Goal: Task Accomplishment & Management: Complete application form

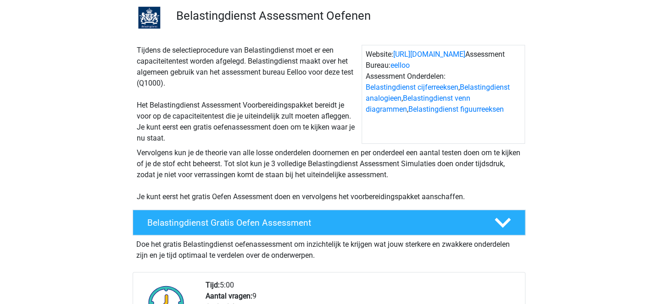
scroll to position [77, 0]
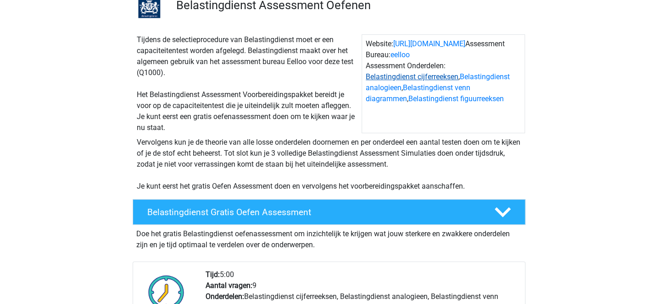
click at [422, 77] on link "Belastingdienst cijferreeksen" at bounding box center [411, 76] width 93 height 9
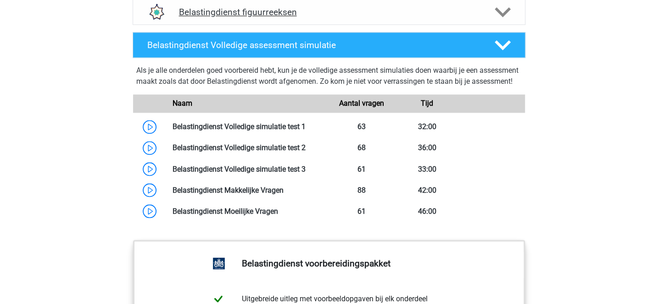
scroll to position [827, 0]
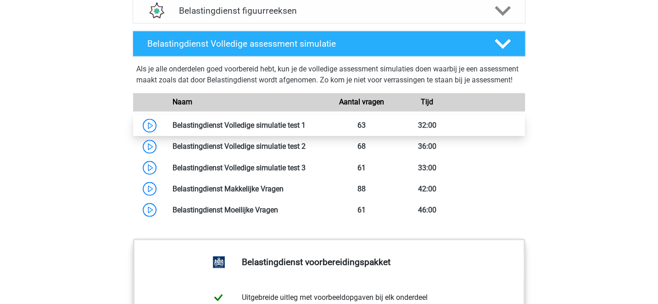
click at [305, 130] on link at bounding box center [305, 125] width 0 height 9
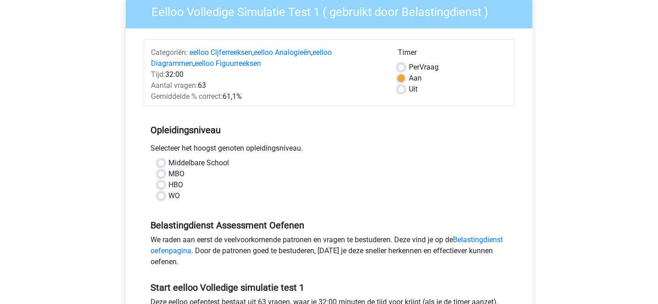
scroll to position [90, 0]
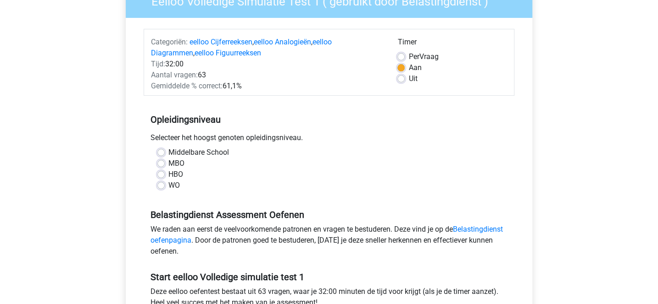
click at [168, 174] on label "HBO" at bounding box center [175, 174] width 15 height 11
click at [162, 174] on input "HBO" at bounding box center [160, 173] width 7 height 9
radio input "true"
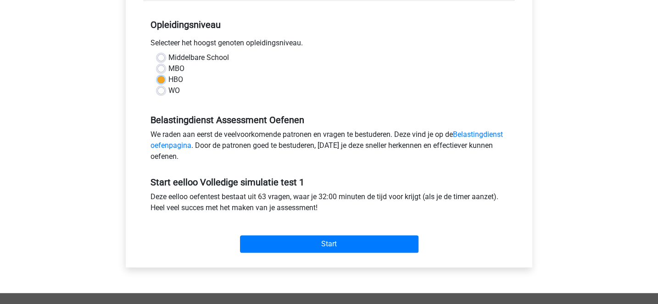
scroll to position [190, 0]
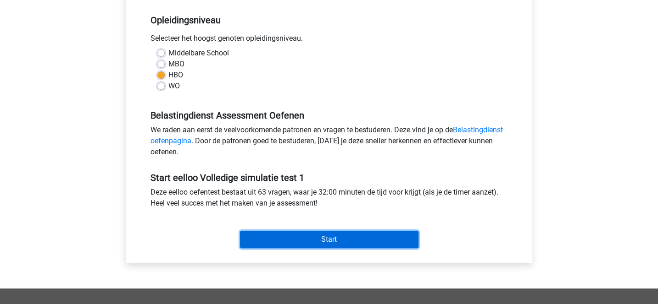
click at [337, 237] on input "Start" at bounding box center [329, 239] width 178 height 17
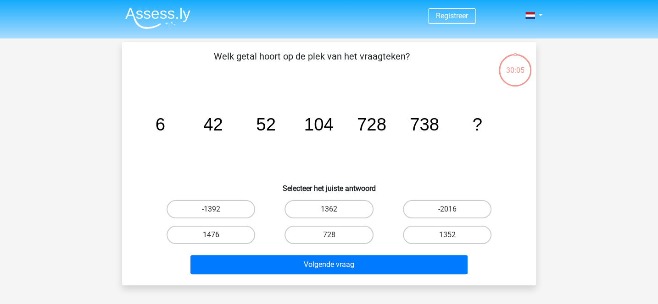
click at [251, 241] on label "1476" at bounding box center [210, 235] width 88 height 18
click at [217, 241] on input "1476" at bounding box center [214, 238] width 6 height 6
radio input "true"
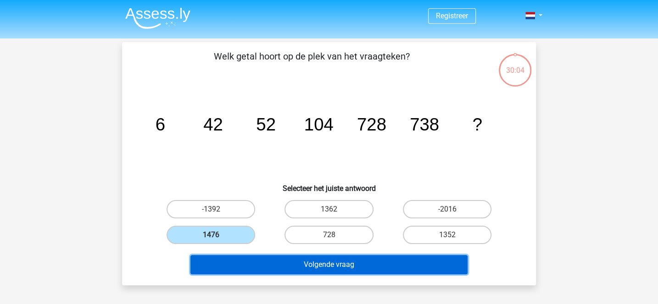
click at [294, 260] on button "Volgende vraag" at bounding box center [328, 264] width 277 height 19
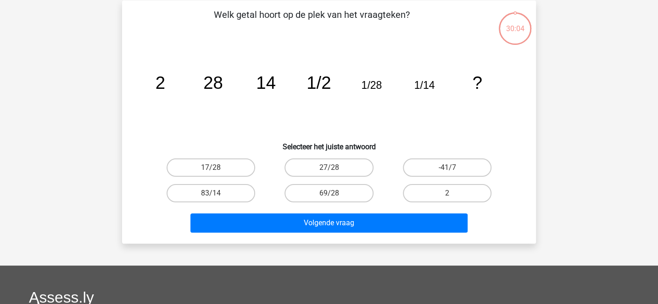
scroll to position [42, 0]
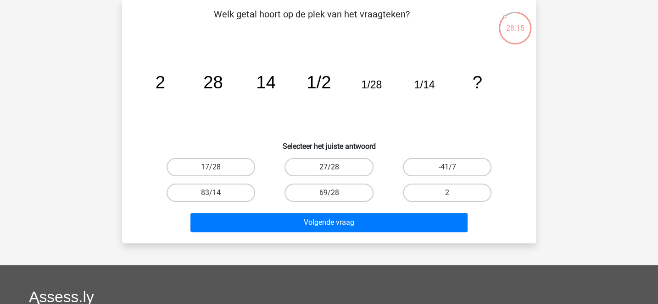
click at [349, 163] on label "27/28" at bounding box center [328, 167] width 88 height 18
click at [335, 167] on input "27/28" at bounding box center [332, 170] width 6 height 6
radio input "true"
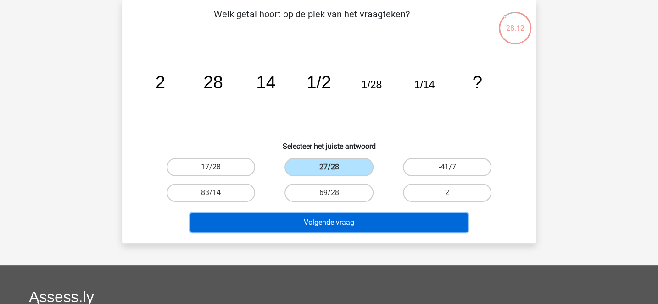
click at [360, 226] on button "Volgende vraag" at bounding box center [328, 222] width 277 height 19
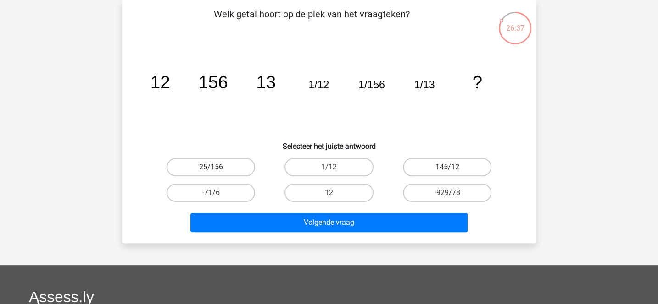
click at [243, 166] on label "25/156" at bounding box center [210, 167] width 88 height 18
click at [217, 167] on input "25/156" at bounding box center [214, 170] width 6 height 6
radio input "true"
click at [427, 161] on label "145/12" at bounding box center [447, 167] width 88 height 18
click at [447, 167] on input "145/12" at bounding box center [450, 170] width 6 height 6
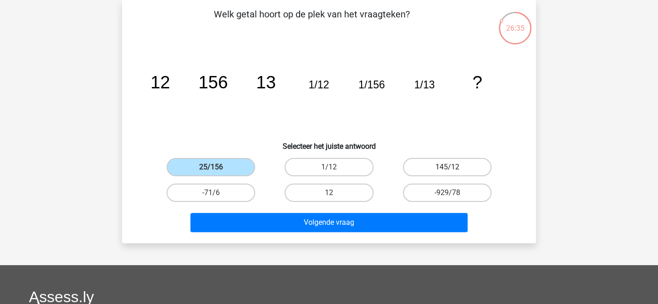
radio input "true"
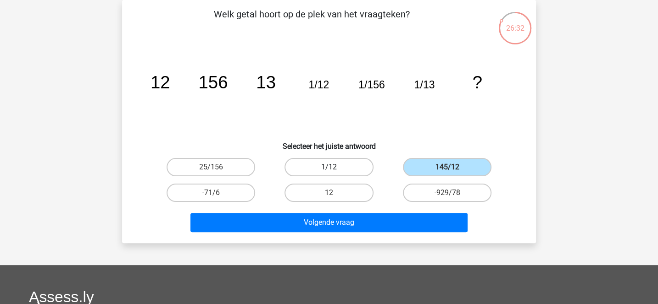
click at [361, 165] on label "1/12" at bounding box center [328, 167] width 88 height 18
click at [335, 167] on input "1/12" at bounding box center [332, 170] width 6 height 6
radio input "true"
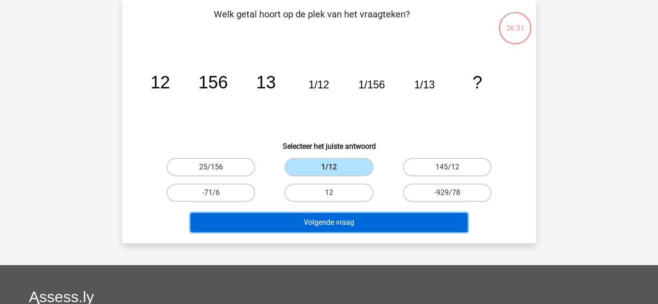
click at [361, 222] on button "Volgende vraag" at bounding box center [328, 222] width 277 height 19
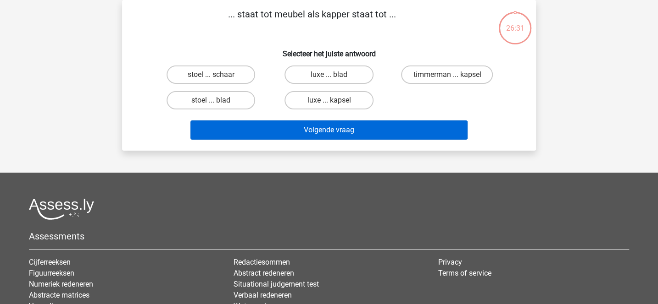
scroll to position [0, 0]
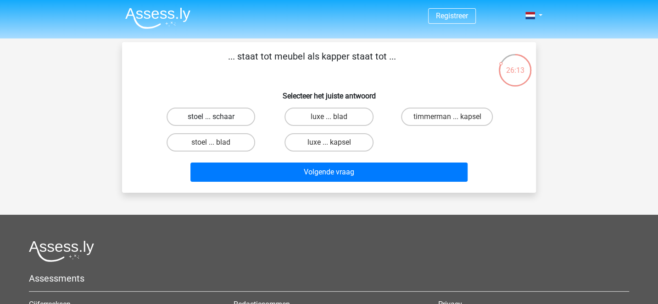
click at [241, 120] on label "stoel ... schaar" at bounding box center [210, 117] width 88 height 18
click at [217, 120] on input "stoel ... schaar" at bounding box center [214, 120] width 6 height 6
radio input "true"
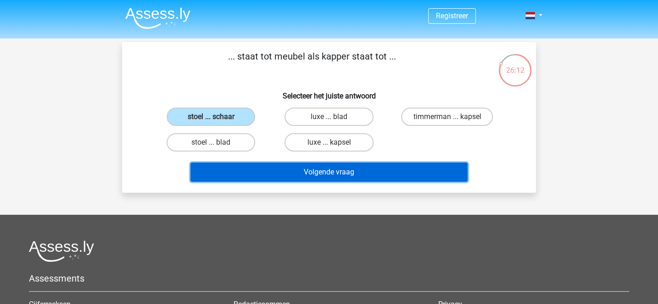
click at [292, 172] on button "Volgende vraag" at bounding box center [328, 172] width 277 height 19
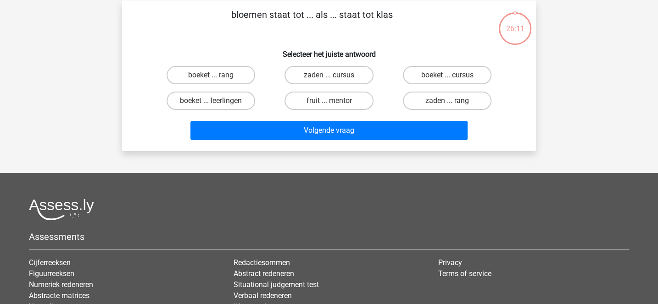
scroll to position [42, 0]
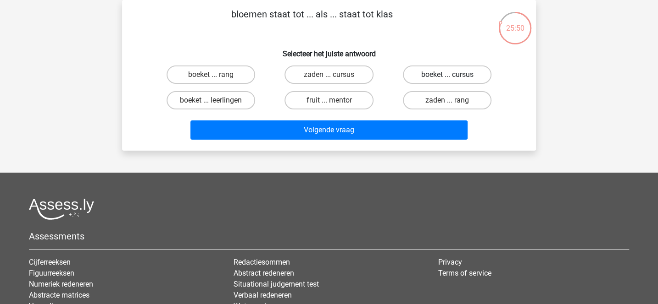
click at [424, 77] on label "boeket ... cursus" at bounding box center [447, 75] width 88 height 18
click at [447, 77] on input "boeket ... cursus" at bounding box center [450, 78] width 6 height 6
radio input "true"
click at [356, 74] on label "zaden ... cursus" at bounding box center [328, 75] width 88 height 18
click at [335, 75] on input "zaden ... cursus" at bounding box center [332, 78] width 6 height 6
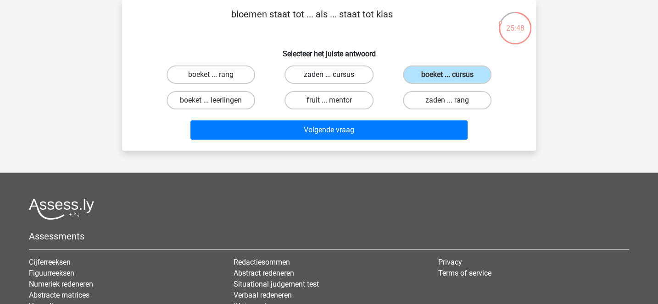
radio input "true"
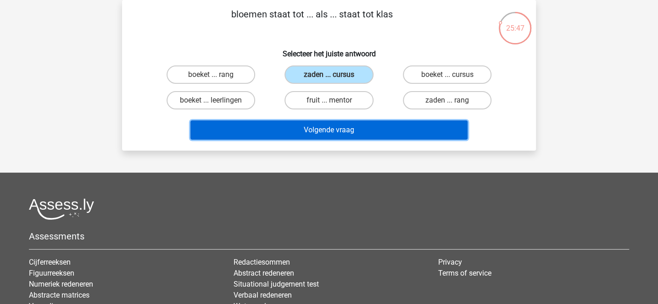
click at [363, 122] on button "Volgende vraag" at bounding box center [328, 130] width 277 height 19
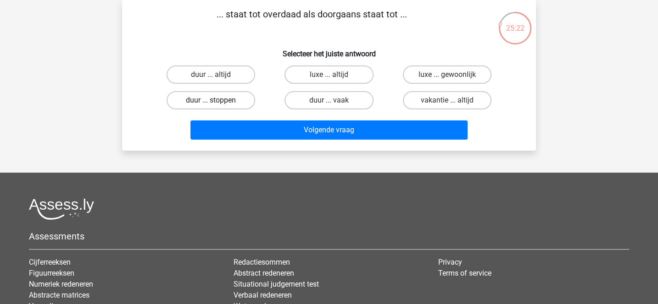
click at [236, 100] on label "duur ... stoppen" at bounding box center [210, 100] width 88 height 18
click at [217, 100] on input "duur ... stoppen" at bounding box center [214, 103] width 6 height 6
radio input "true"
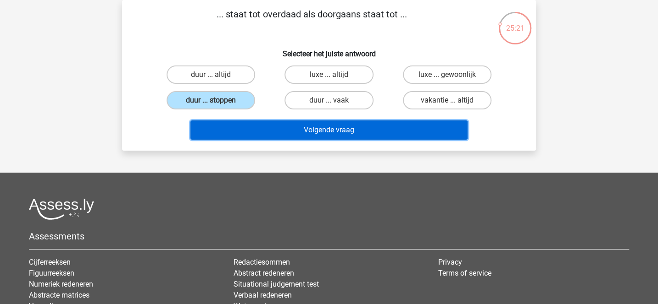
click at [291, 125] on button "Volgende vraag" at bounding box center [328, 130] width 277 height 19
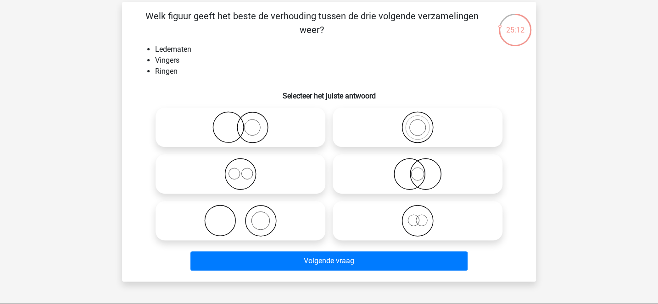
scroll to position [36, 0]
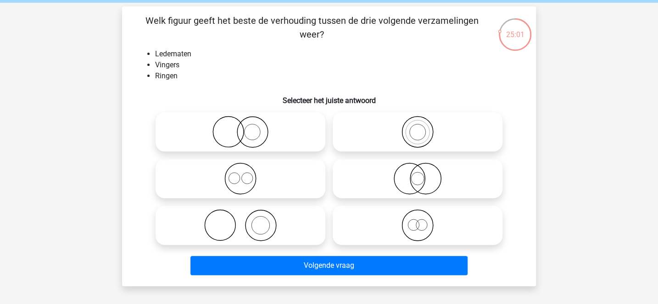
click at [307, 176] on icon at bounding box center [240, 179] width 162 height 32
click at [246, 174] on input "radio" at bounding box center [243, 171] width 6 height 6
radio input "true"
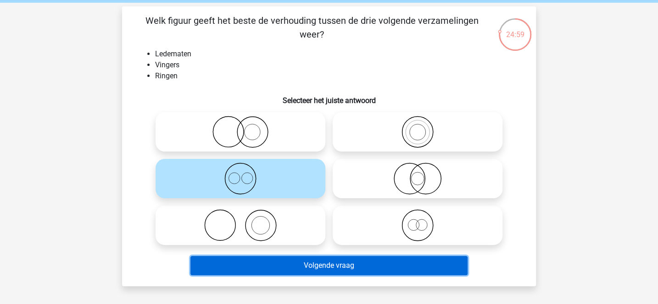
click at [355, 265] on button "Volgende vraag" at bounding box center [328, 265] width 277 height 19
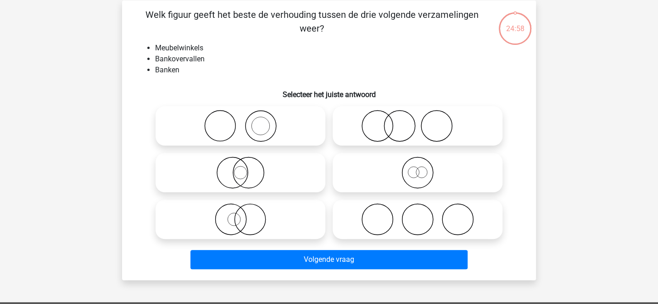
scroll to position [42, 0]
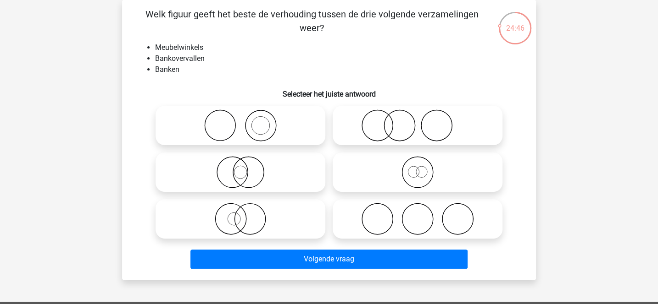
click at [380, 126] on icon at bounding box center [417, 126] width 162 height 32
click at [417, 121] on input "radio" at bounding box center [420, 118] width 6 height 6
radio input "true"
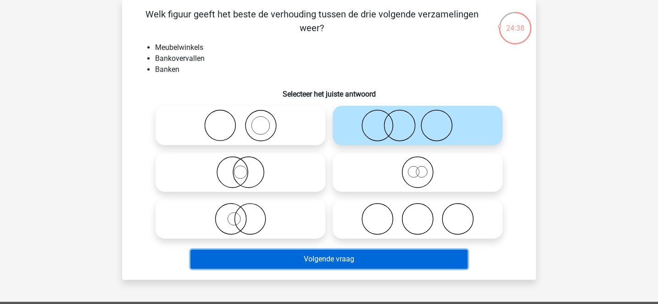
click at [338, 258] on button "Volgende vraag" at bounding box center [328, 259] width 277 height 19
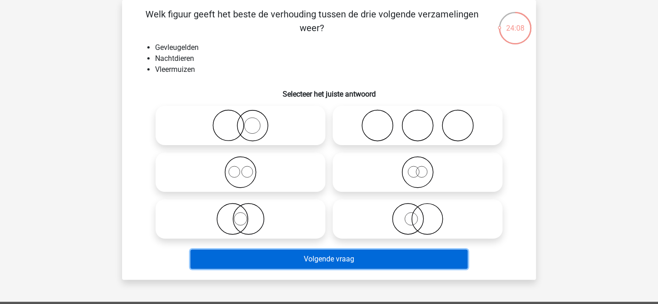
click at [291, 261] on button "Volgende vraag" at bounding box center [328, 259] width 277 height 19
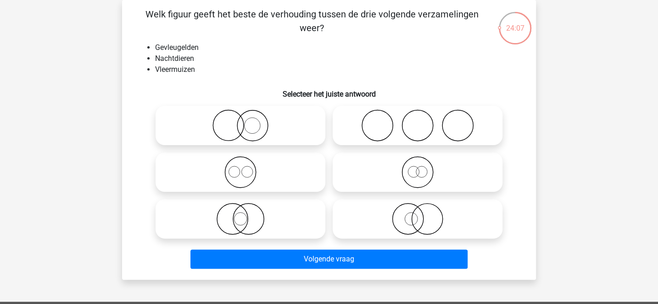
click at [284, 223] on icon at bounding box center [240, 219] width 162 height 32
click at [246, 215] on input "radio" at bounding box center [243, 212] width 6 height 6
radio input "true"
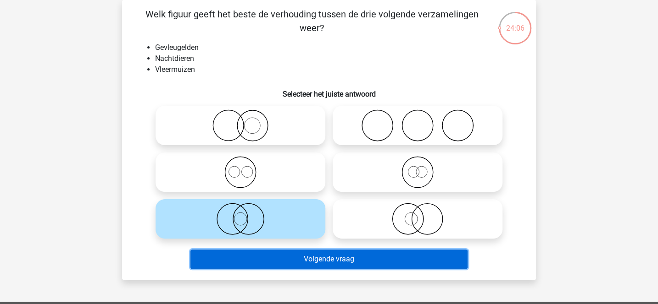
click at [311, 260] on button "Volgende vraag" at bounding box center [328, 259] width 277 height 19
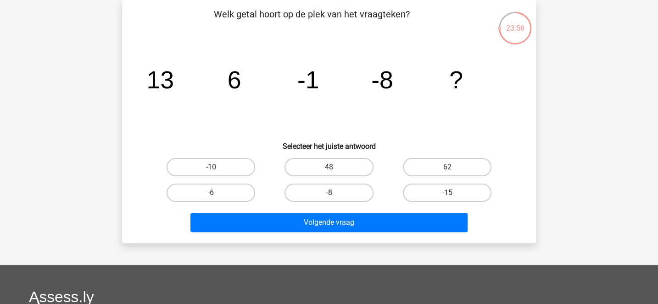
click at [428, 189] on label "-15" at bounding box center [447, 193] width 88 height 18
click at [447, 193] on input "-15" at bounding box center [450, 196] width 6 height 6
radio input "true"
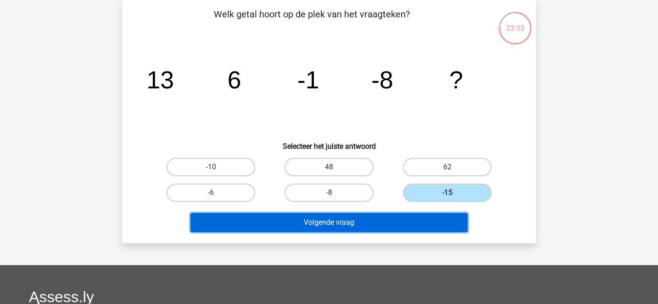
click at [409, 216] on button "Volgende vraag" at bounding box center [328, 222] width 277 height 19
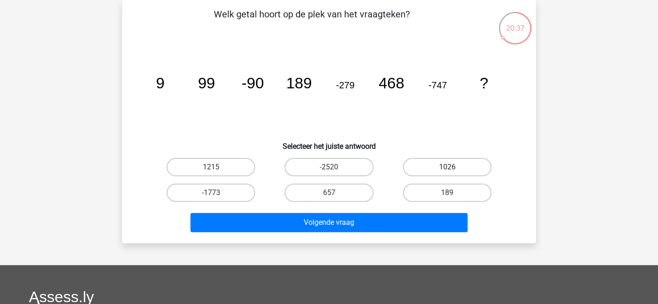
click at [472, 165] on label "1026" at bounding box center [447, 167] width 88 height 18
click at [453, 167] on input "1026" at bounding box center [450, 170] width 6 height 6
radio input "true"
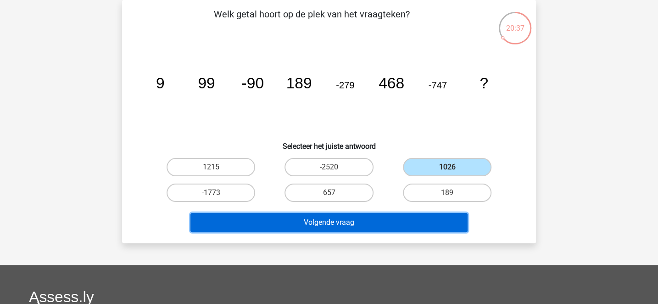
click at [424, 225] on button "Volgende vraag" at bounding box center [328, 222] width 277 height 19
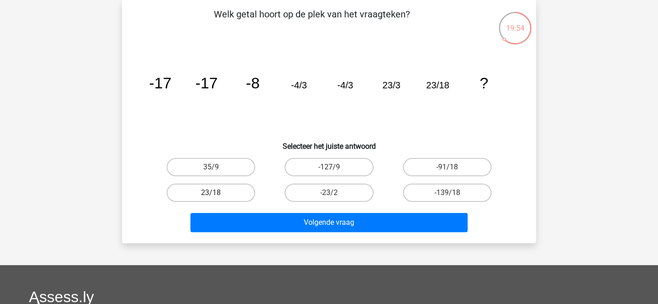
click at [246, 196] on label "23/18" at bounding box center [210, 193] width 88 height 18
click at [217, 196] on input "23/18" at bounding box center [214, 196] width 6 height 6
radio input "true"
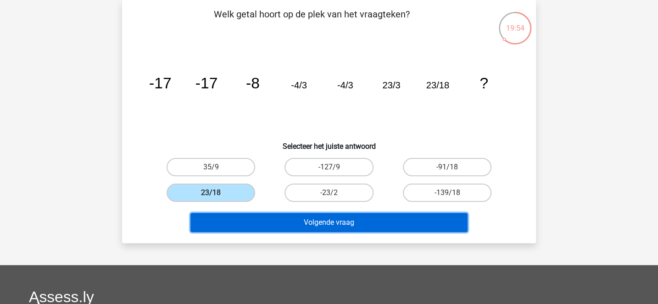
click at [307, 220] on button "Volgende vraag" at bounding box center [328, 222] width 277 height 19
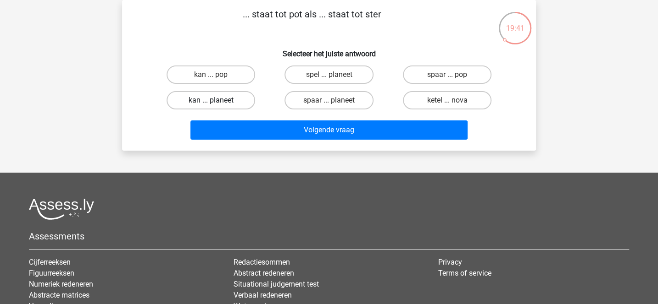
click at [237, 103] on label "kan ... planeet" at bounding box center [210, 100] width 88 height 18
click at [217, 103] on input "kan ... planeet" at bounding box center [214, 103] width 6 height 6
radio input "true"
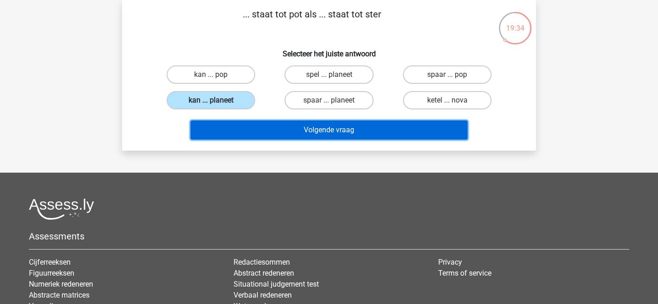
click at [299, 136] on button "Volgende vraag" at bounding box center [328, 130] width 277 height 19
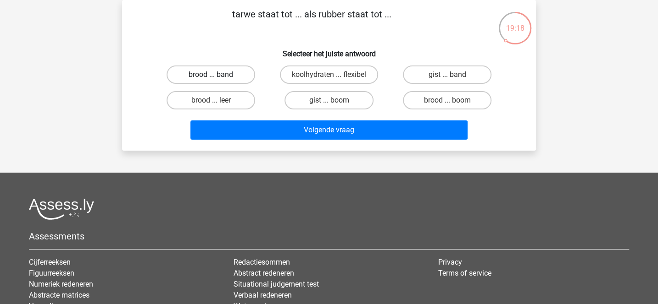
click at [249, 77] on label "brood ... band" at bounding box center [210, 75] width 88 height 18
click at [217, 77] on input "brood ... band" at bounding box center [214, 78] width 6 height 6
radio input "true"
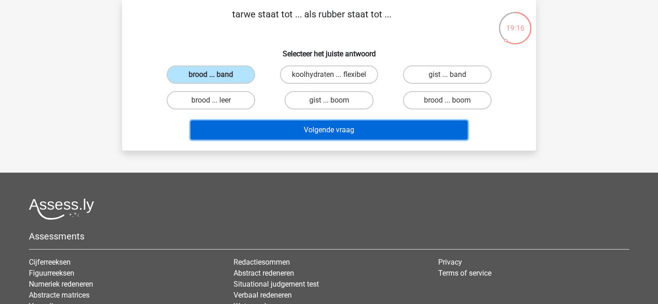
click at [310, 124] on button "Volgende vraag" at bounding box center [328, 130] width 277 height 19
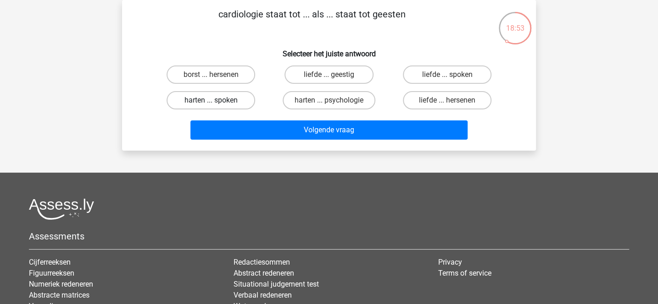
click at [249, 102] on label "harten ... spoken" at bounding box center [210, 100] width 88 height 18
click at [217, 102] on input "harten ... spoken" at bounding box center [214, 103] width 6 height 6
radio input "true"
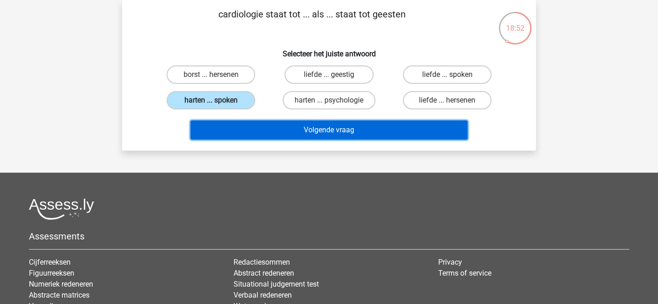
click at [291, 135] on button "Volgende vraag" at bounding box center [328, 130] width 277 height 19
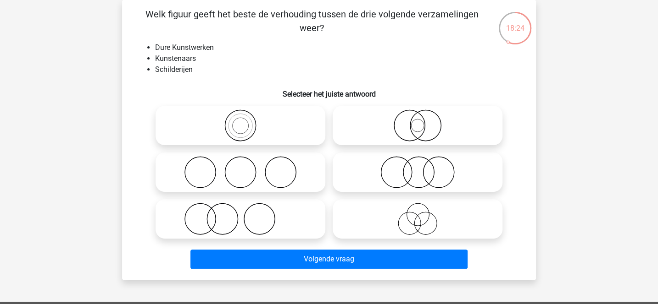
click at [281, 228] on icon at bounding box center [240, 219] width 162 height 32
click at [246, 215] on input "radio" at bounding box center [243, 212] width 6 height 6
radio input "true"
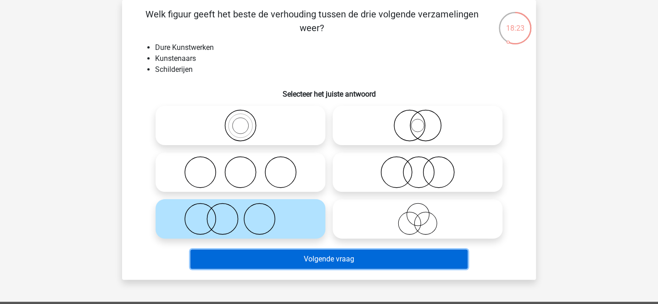
click at [306, 261] on button "Volgende vraag" at bounding box center [328, 259] width 277 height 19
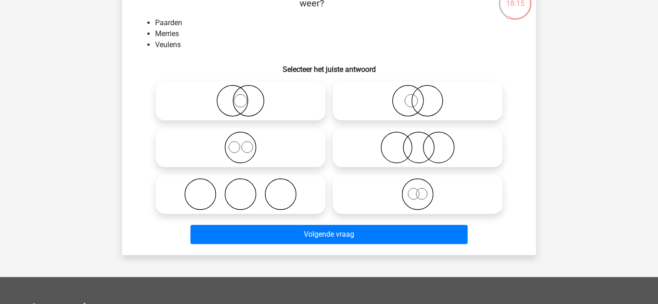
scroll to position [67, 0]
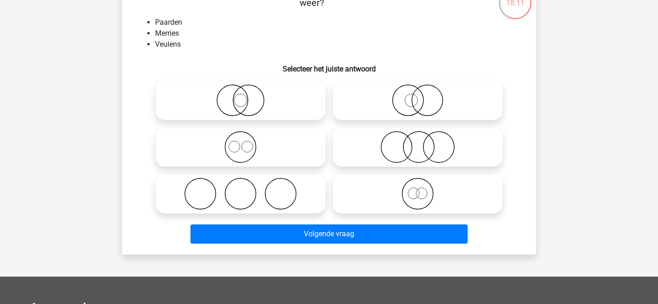
click at [301, 152] on icon at bounding box center [240, 147] width 162 height 32
click at [246, 143] on input "radio" at bounding box center [243, 140] width 6 height 6
radio input "true"
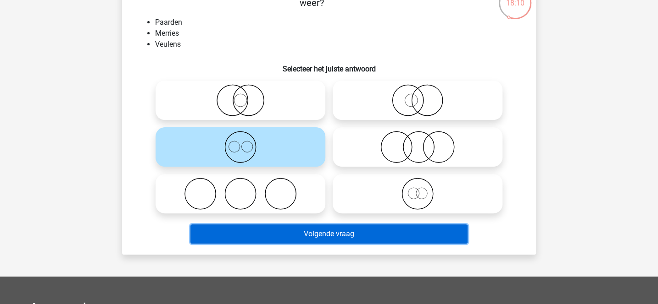
click at [332, 238] on button "Volgende vraag" at bounding box center [328, 234] width 277 height 19
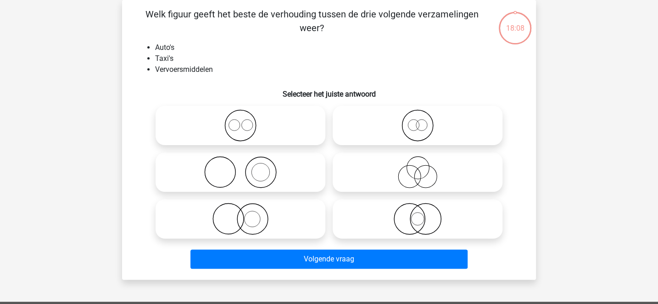
scroll to position [42, 0]
click at [275, 127] on icon at bounding box center [240, 126] width 162 height 32
click at [246, 121] on input "radio" at bounding box center [243, 118] width 6 height 6
radio input "true"
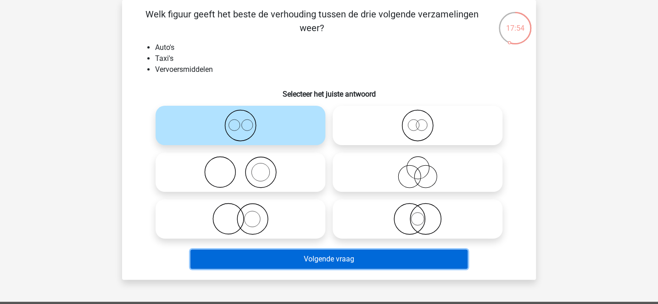
click at [341, 258] on button "Volgende vraag" at bounding box center [328, 259] width 277 height 19
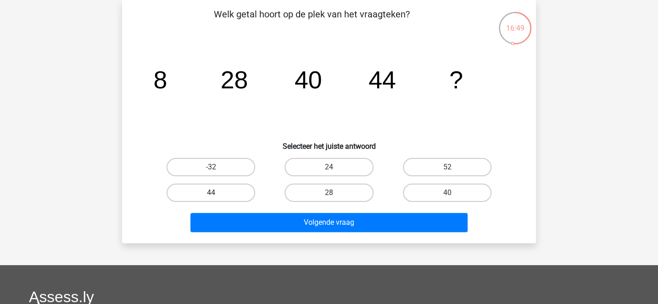
click at [235, 192] on label "44" at bounding box center [210, 193] width 88 height 18
click at [217, 193] on input "44" at bounding box center [214, 196] width 6 height 6
radio input "true"
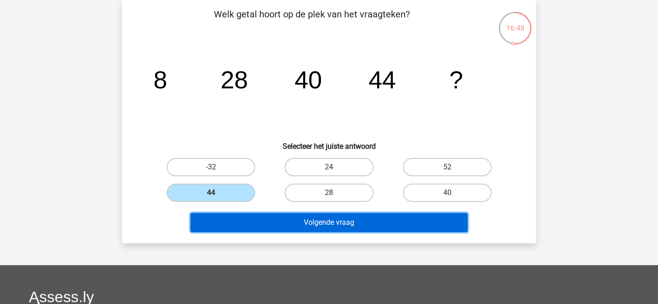
click at [292, 219] on button "Volgende vraag" at bounding box center [328, 222] width 277 height 19
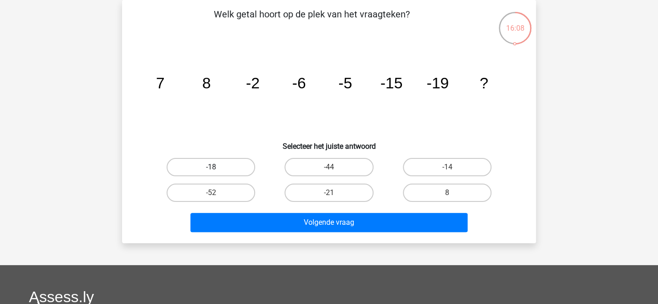
click at [231, 167] on label "-18" at bounding box center [210, 167] width 88 height 18
click at [217, 167] on input "-18" at bounding box center [214, 170] width 6 height 6
radio input "true"
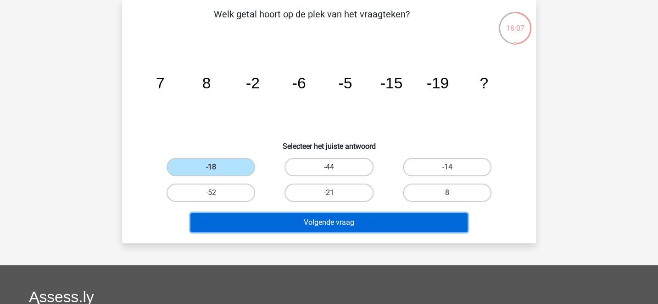
click at [307, 223] on button "Volgende vraag" at bounding box center [328, 222] width 277 height 19
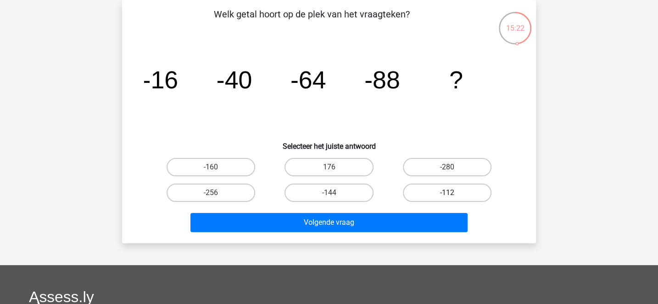
click at [419, 194] on label "-112" at bounding box center [447, 193] width 88 height 18
click at [447, 194] on input "-112" at bounding box center [450, 196] width 6 height 6
radio input "true"
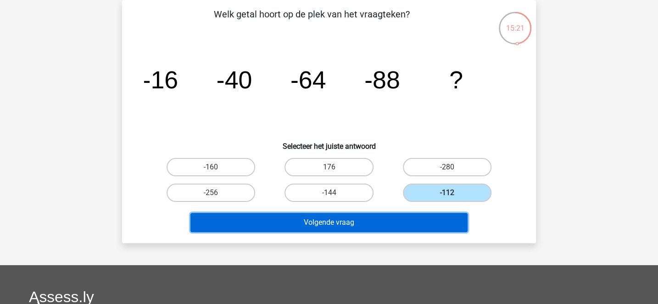
click at [409, 218] on button "Volgende vraag" at bounding box center [328, 222] width 277 height 19
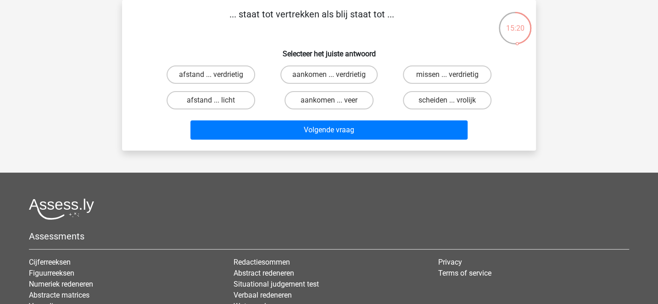
scroll to position [0, 0]
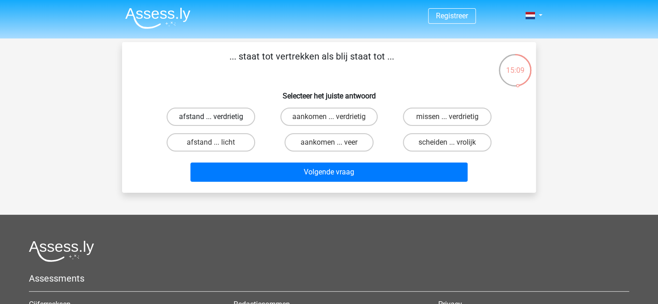
click at [251, 116] on label "afstand ... verdrietig" at bounding box center [210, 117] width 88 height 18
click at [217, 117] on input "afstand ... verdrietig" at bounding box center [214, 120] width 6 height 6
radio input "true"
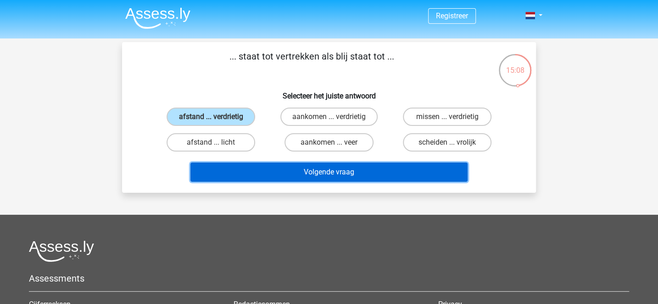
click at [312, 174] on button "Volgende vraag" at bounding box center [328, 172] width 277 height 19
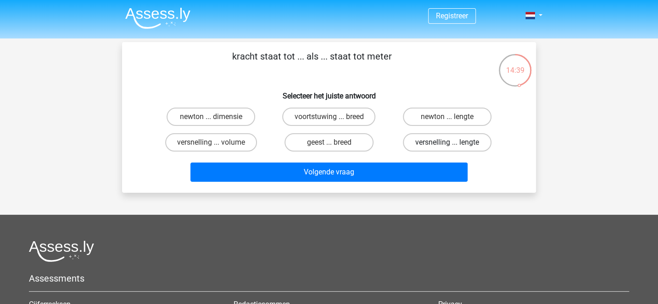
click at [464, 144] on label "versnelling ... lengte" at bounding box center [447, 142] width 88 height 18
click at [453, 144] on input "versnelling ... lengte" at bounding box center [450, 146] width 6 height 6
radio input "true"
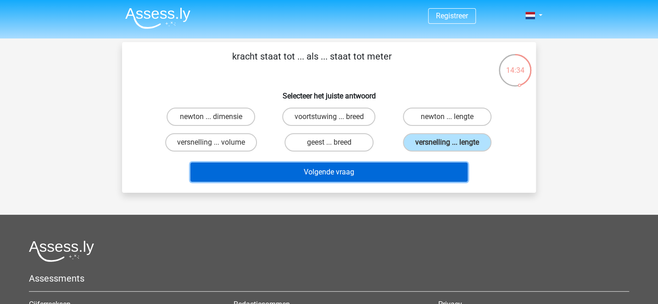
click at [435, 176] on button "Volgende vraag" at bounding box center [328, 172] width 277 height 19
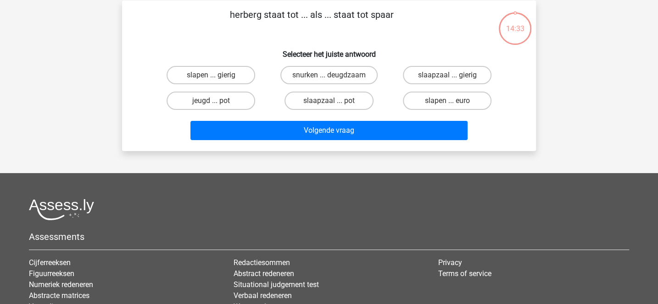
scroll to position [42, 0]
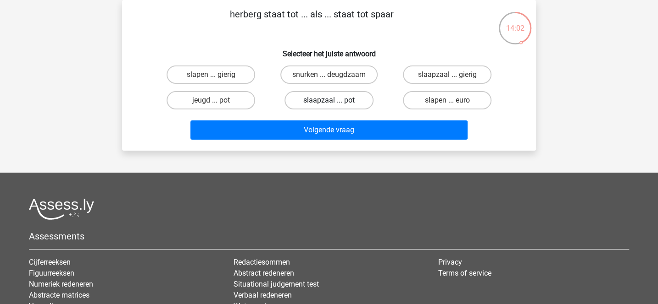
click at [338, 99] on label "slaapzaal ... pot" at bounding box center [328, 100] width 88 height 18
click at [335, 100] on input "slaapzaal ... pot" at bounding box center [332, 103] width 6 height 6
radio input "true"
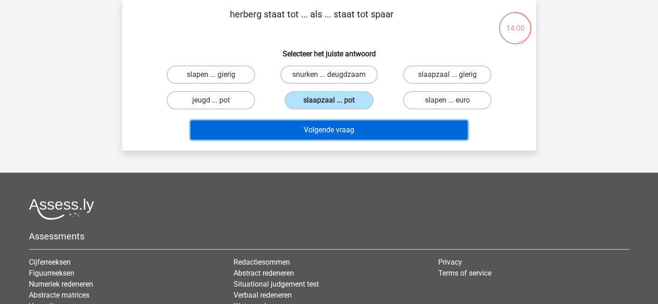
click at [359, 126] on button "Volgende vraag" at bounding box center [328, 130] width 277 height 19
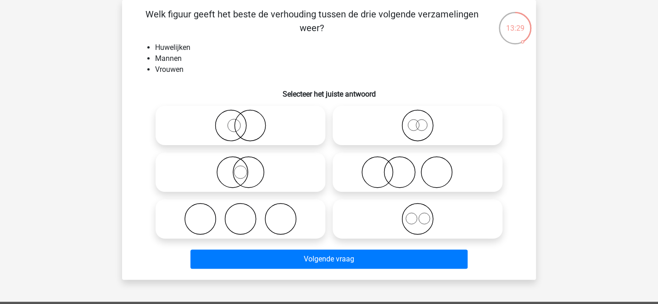
click at [366, 224] on icon at bounding box center [417, 219] width 162 height 32
click at [417, 215] on input "radio" at bounding box center [420, 212] width 6 height 6
radio input "true"
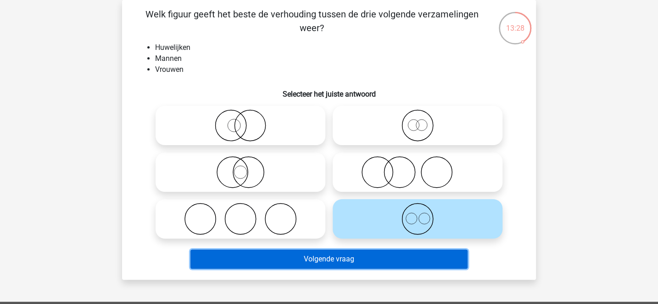
click at [350, 255] on button "Volgende vraag" at bounding box center [328, 259] width 277 height 19
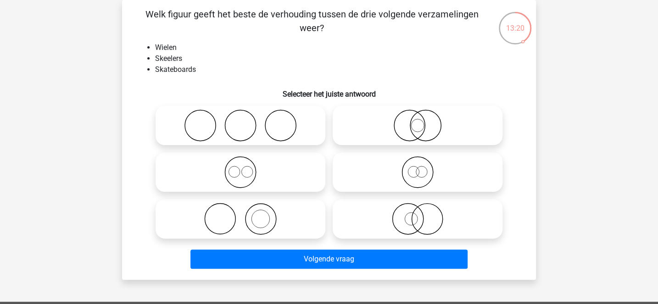
click at [285, 121] on icon at bounding box center [240, 126] width 162 height 32
click at [246, 121] on input "radio" at bounding box center [243, 118] width 6 height 6
radio input "true"
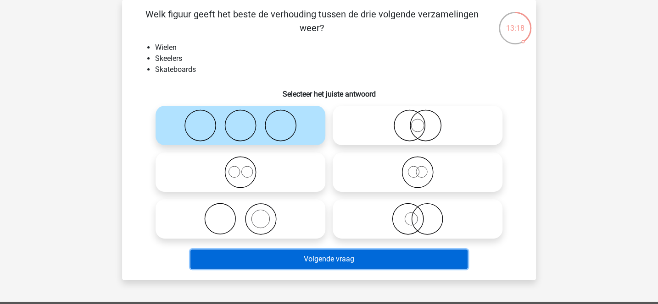
click at [349, 260] on button "Volgende vraag" at bounding box center [328, 259] width 277 height 19
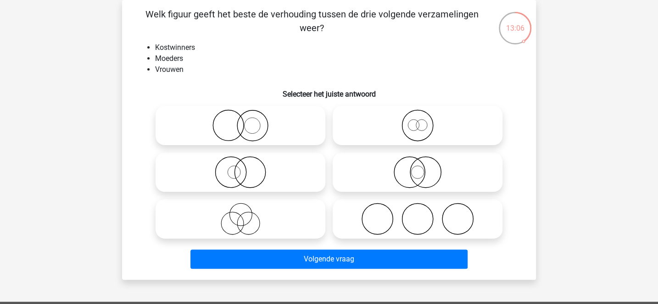
click at [282, 138] on icon at bounding box center [240, 126] width 162 height 32
click at [246, 121] on input "radio" at bounding box center [243, 118] width 6 height 6
radio input "true"
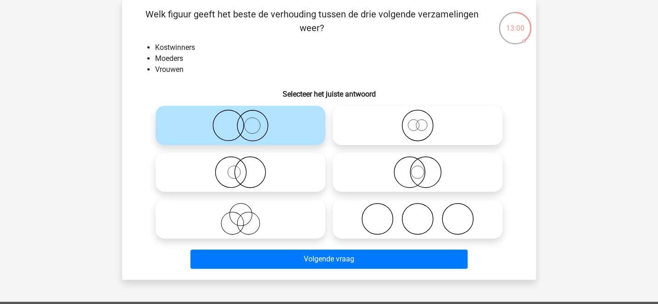
scroll to position [97, 0]
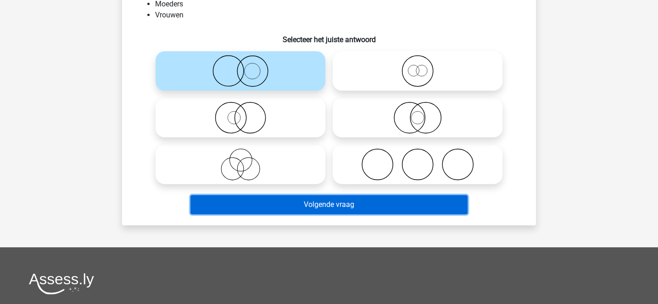
click at [335, 206] on button "Volgende vraag" at bounding box center [328, 204] width 277 height 19
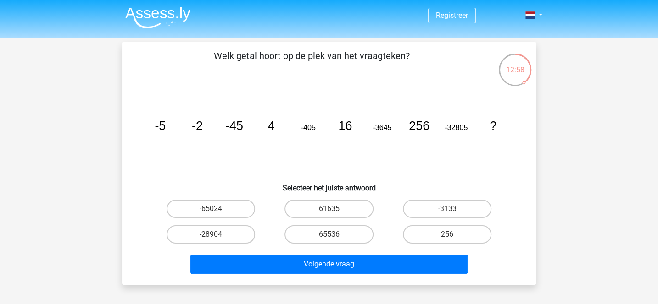
scroll to position [0, 0]
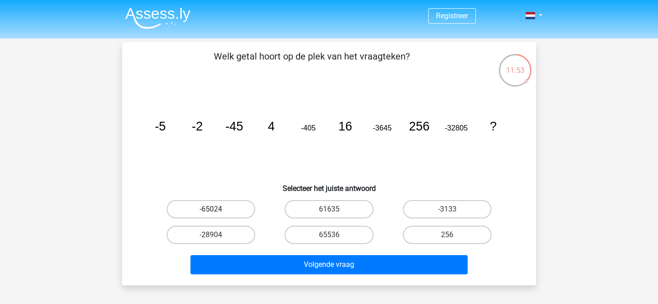
click at [236, 209] on label "-65024" at bounding box center [210, 209] width 88 height 18
click at [217, 210] on input "-65024" at bounding box center [214, 213] width 6 height 6
radio input "true"
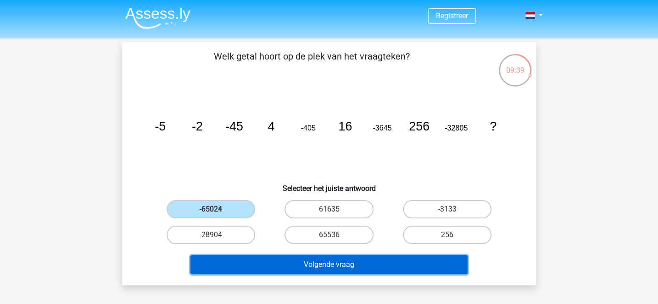
click at [390, 267] on button "Volgende vraag" at bounding box center [328, 264] width 277 height 19
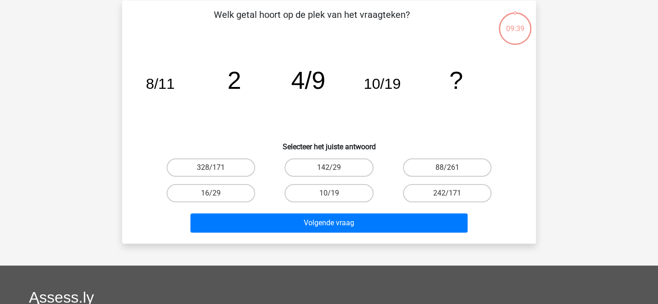
scroll to position [42, 0]
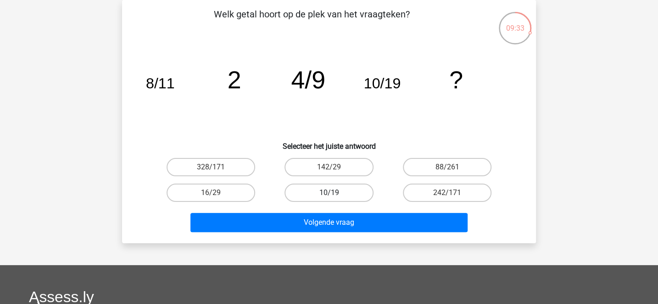
click at [312, 189] on label "10/19" at bounding box center [328, 193] width 88 height 18
click at [329, 193] on input "10/19" at bounding box center [332, 196] width 6 height 6
radio input "true"
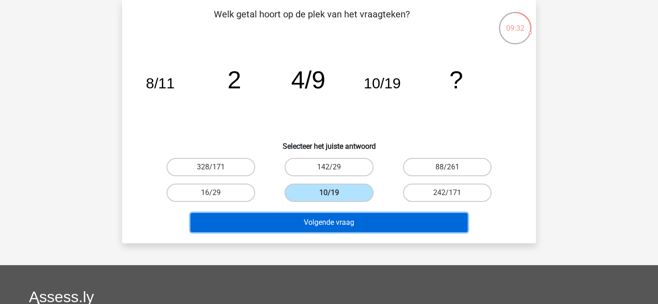
click at [331, 226] on button "Volgende vraag" at bounding box center [328, 222] width 277 height 19
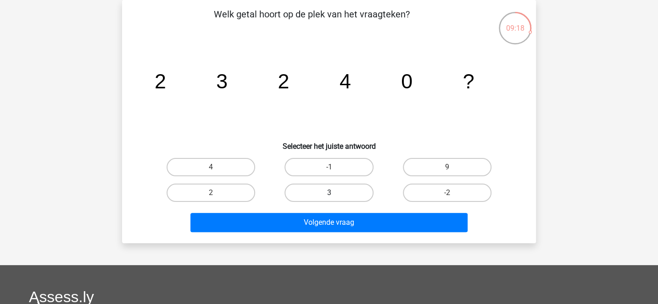
click at [364, 187] on label "3" at bounding box center [328, 193] width 88 height 18
click at [335, 193] on input "3" at bounding box center [332, 196] width 6 height 6
radio input "true"
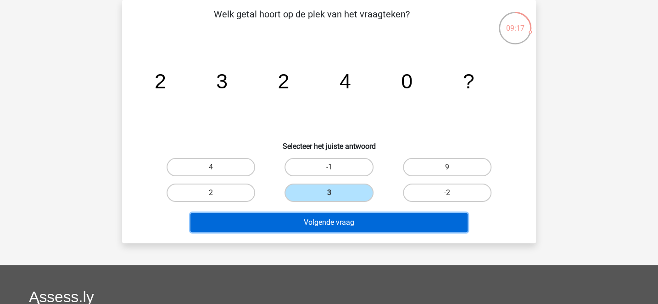
click at [384, 229] on button "Volgende vraag" at bounding box center [328, 222] width 277 height 19
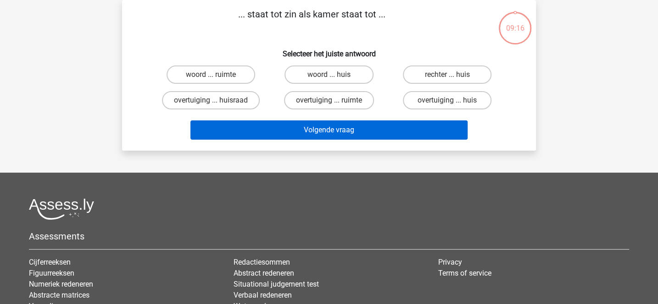
scroll to position [0, 0]
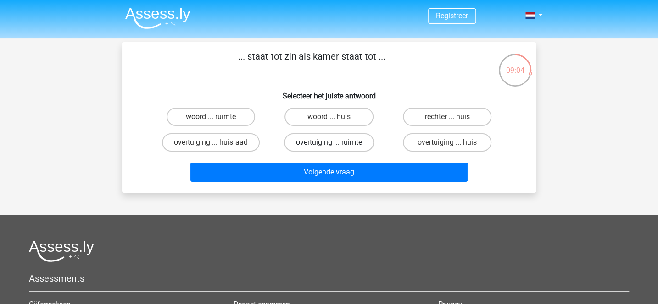
click at [348, 139] on label "overtuiging ... ruimte" at bounding box center [329, 142] width 90 height 18
click at [335, 143] on input "overtuiging ... ruimte" at bounding box center [332, 146] width 6 height 6
radio input "true"
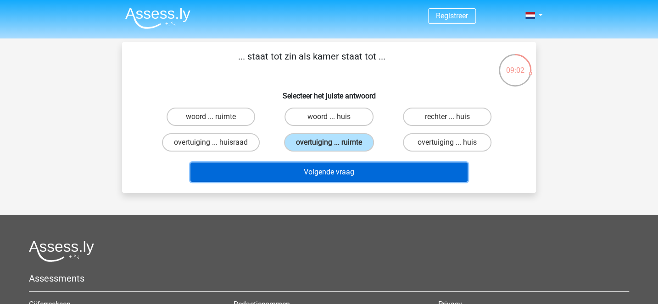
click at [358, 172] on button "Volgende vraag" at bounding box center [328, 172] width 277 height 19
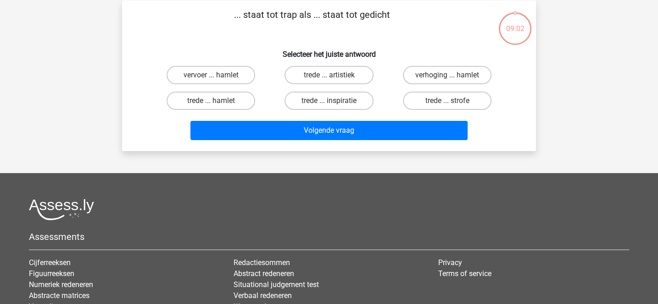
scroll to position [42, 0]
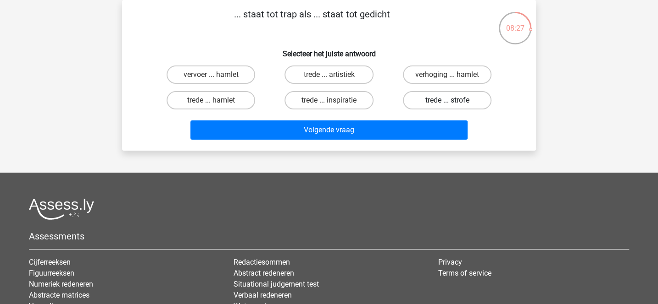
click at [411, 103] on label "trede ... strofe" at bounding box center [447, 100] width 88 height 18
click at [447, 103] on input "trede ... strofe" at bounding box center [450, 103] width 6 height 6
radio input "true"
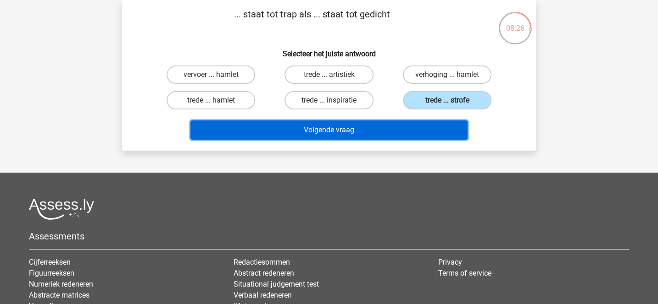
click at [388, 126] on button "Volgende vraag" at bounding box center [328, 130] width 277 height 19
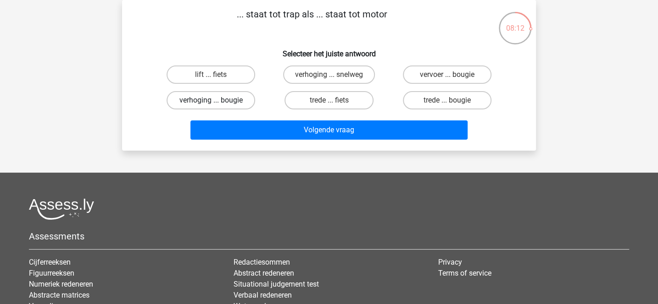
click at [250, 101] on label "verhoging ... bougie" at bounding box center [210, 100] width 88 height 18
click at [217, 101] on input "verhoging ... bougie" at bounding box center [214, 103] width 6 height 6
radio input "true"
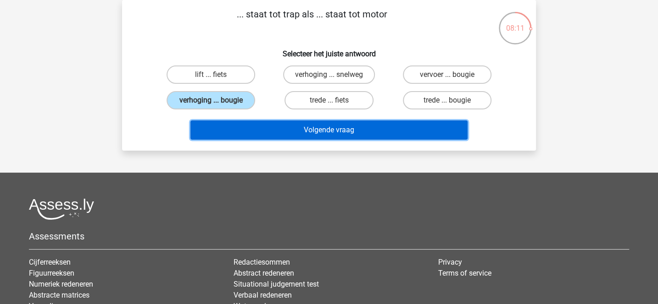
click at [293, 131] on button "Volgende vraag" at bounding box center [328, 130] width 277 height 19
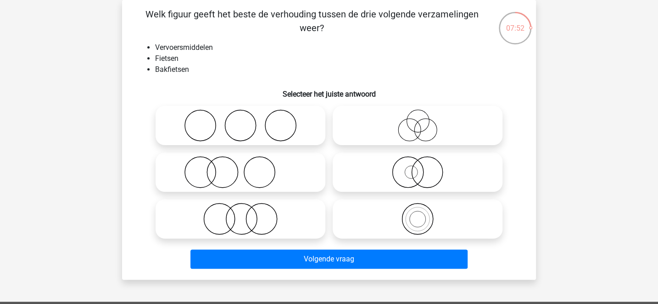
click at [420, 128] on icon at bounding box center [417, 126] width 162 height 32
click at [420, 121] on input "radio" at bounding box center [420, 118] width 6 height 6
radio input "true"
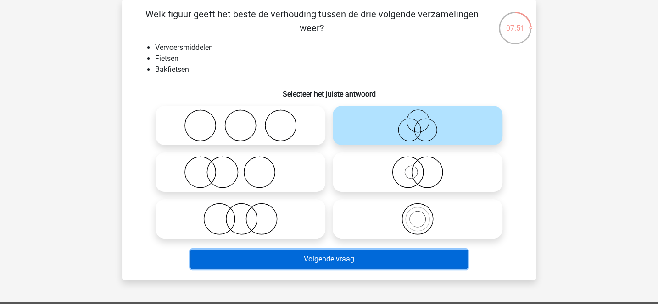
click at [394, 266] on button "Volgende vraag" at bounding box center [328, 259] width 277 height 19
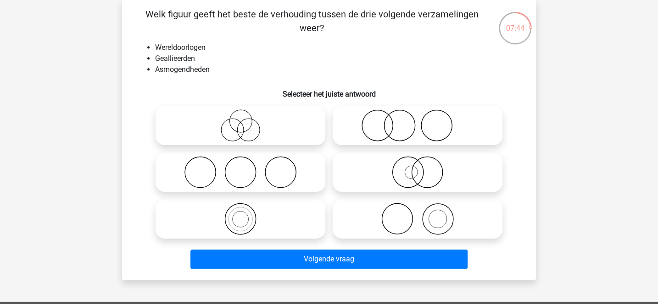
click at [271, 122] on icon at bounding box center [240, 126] width 162 height 32
click at [246, 121] on input "radio" at bounding box center [243, 118] width 6 height 6
radio input "true"
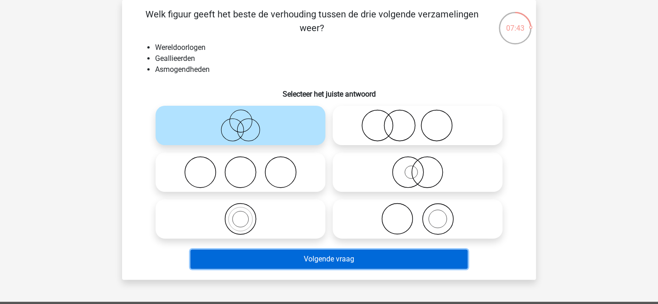
click at [347, 260] on button "Volgende vraag" at bounding box center [328, 259] width 277 height 19
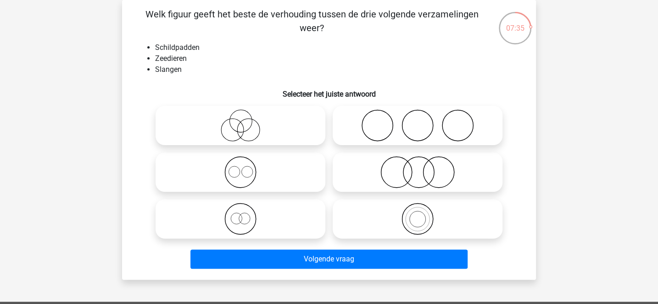
click at [372, 214] on icon at bounding box center [417, 219] width 162 height 32
click at [417, 214] on input "radio" at bounding box center [420, 212] width 6 height 6
radio input "true"
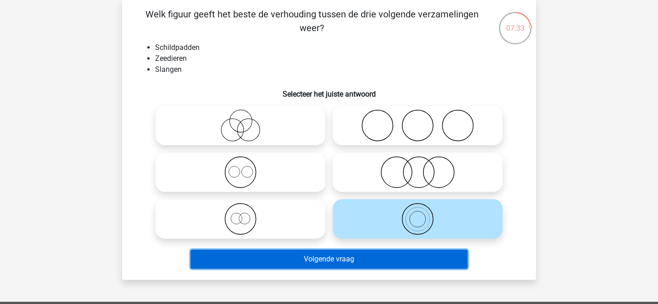
click at [346, 261] on button "Volgende vraag" at bounding box center [328, 259] width 277 height 19
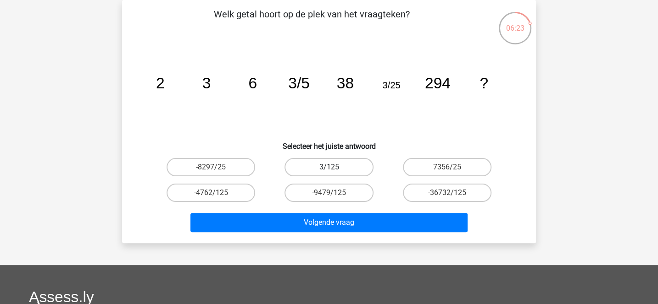
click at [344, 171] on label "3/125" at bounding box center [328, 167] width 88 height 18
click at [335, 171] on input "3/125" at bounding box center [332, 170] width 6 height 6
radio input "true"
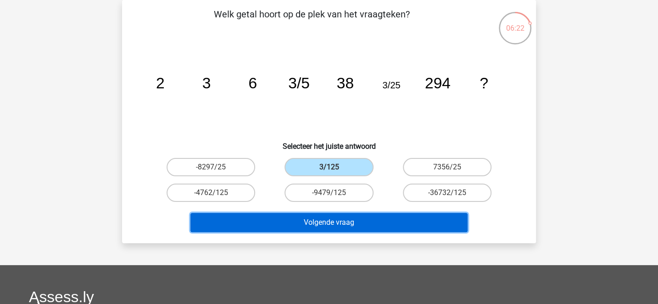
click at [353, 220] on button "Volgende vraag" at bounding box center [328, 222] width 277 height 19
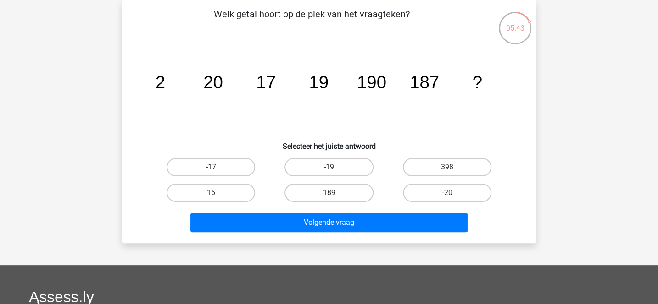
click at [357, 197] on label "189" at bounding box center [328, 193] width 88 height 18
click at [335, 197] on input "189" at bounding box center [332, 196] width 6 height 6
radio input "true"
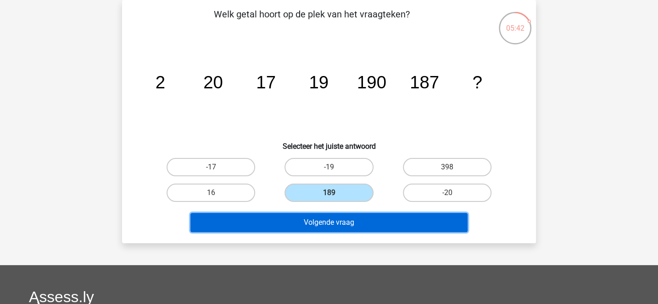
click at [365, 221] on button "Volgende vraag" at bounding box center [328, 222] width 277 height 19
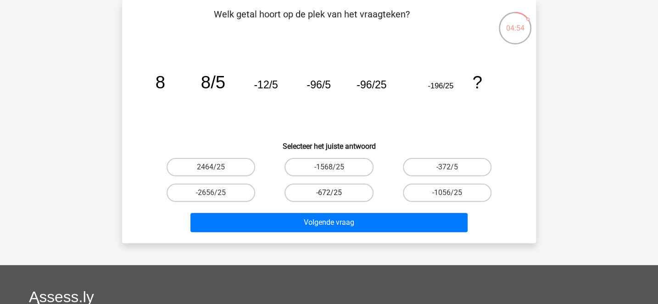
click at [362, 194] on label "-672/25" at bounding box center [328, 193] width 88 height 18
click at [335, 194] on input "-672/25" at bounding box center [332, 196] width 6 height 6
radio input "true"
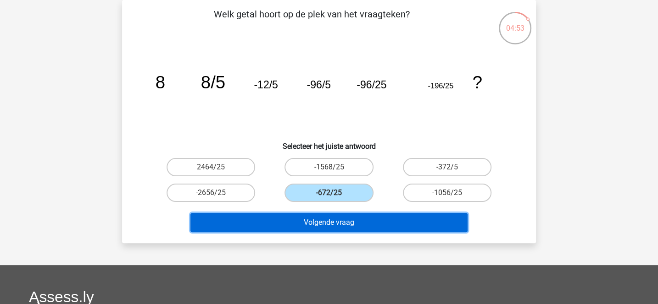
click at [378, 216] on button "Volgende vraag" at bounding box center [328, 222] width 277 height 19
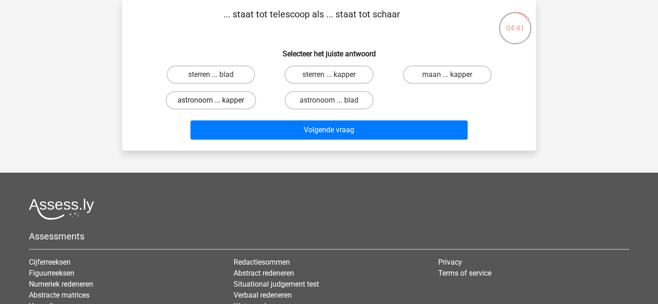
click at [239, 103] on label "astronoom ... kapper" at bounding box center [211, 100] width 90 height 18
click at [217, 103] on input "astronoom ... kapper" at bounding box center [214, 103] width 6 height 6
radio input "true"
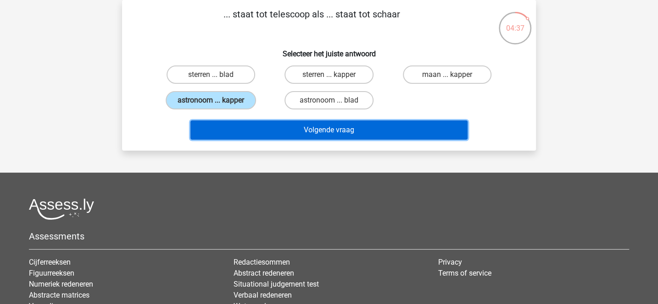
click at [298, 136] on button "Volgende vraag" at bounding box center [328, 130] width 277 height 19
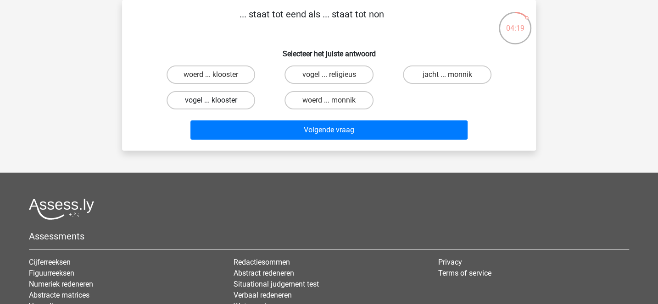
click at [246, 103] on label "vogel ... klooster" at bounding box center [210, 100] width 88 height 18
click at [217, 103] on input "vogel ... klooster" at bounding box center [214, 103] width 6 height 6
radio input "true"
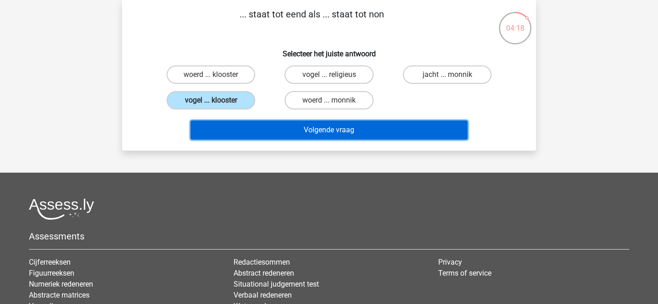
click at [317, 134] on button "Volgende vraag" at bounding box center [328, 130] width 277 height 19
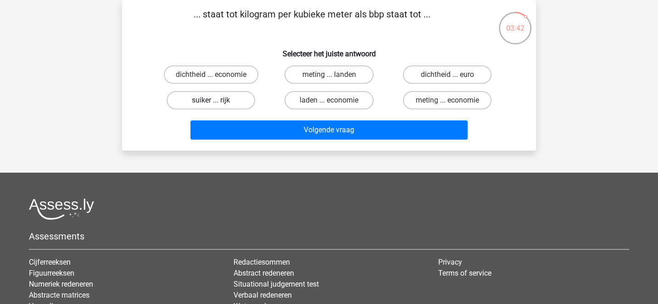
click at [239, 100] on label "suiker ... rijk" at bounding box center [210, 100] width 88 height 18
click at [217, 100] on input "suiker ... rijk" at bounding box center [214, 103] width 6 height 6
radio input "true"
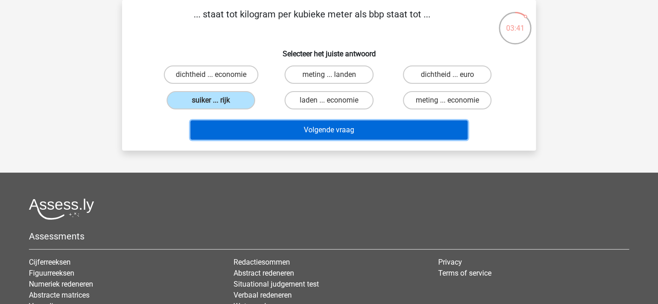
click at [272, 123] on button "Volgende vraag" at bounding box center [328, 130] width 277 height 19
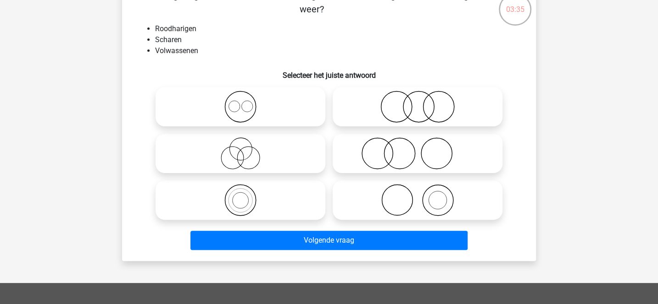
scroll to position [61, 0]
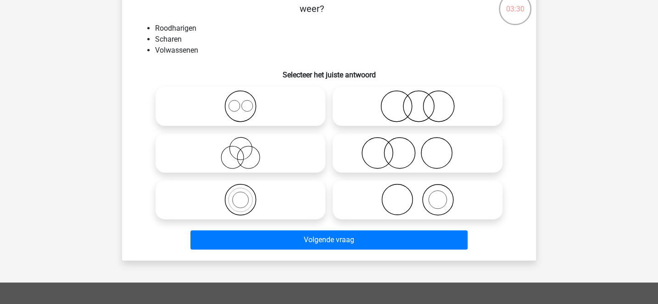
click at [406, 113] on icon at bounding box center [417, 106] width 162 height 32
click at [417, 102] on input "radio" at bounding box center [420, 99] width 6 height 6
radio input "true"
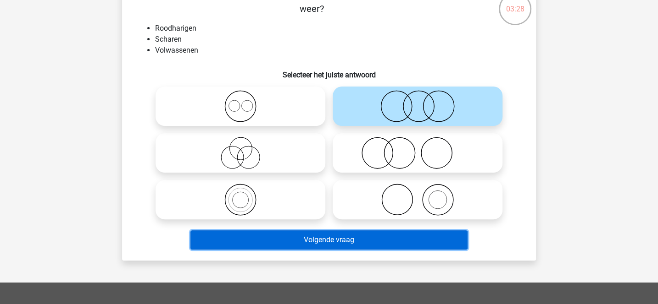
click at [352, 245] on button "Volgende vraag" at bounding box center [328, 240] width 277 height 19
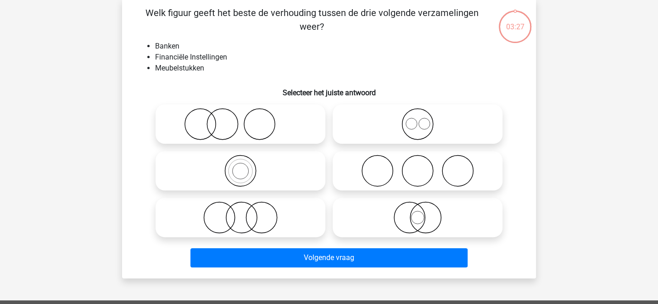
scroll to position [42, 0]
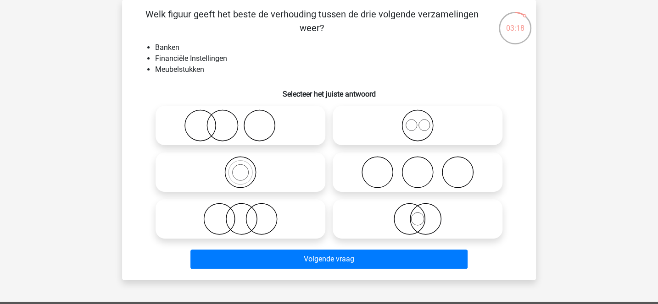
click at [306, 122] on icon at bounding box center [240, 126] width 162 height 32
click at [246, 121] on input "radio" at bounding box center [243, 118] width 6 height 6
radio input "true"
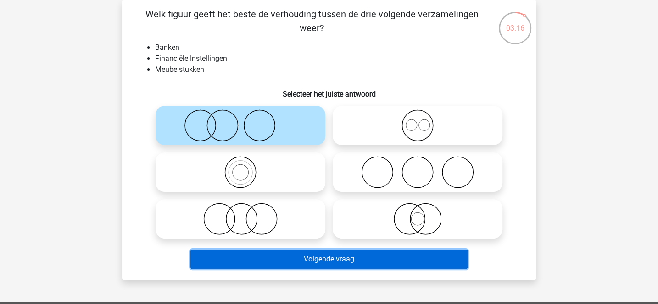
click at [357, 261] on button "Volgende vraag" at bounding box center [328, 259] width 277 height 19
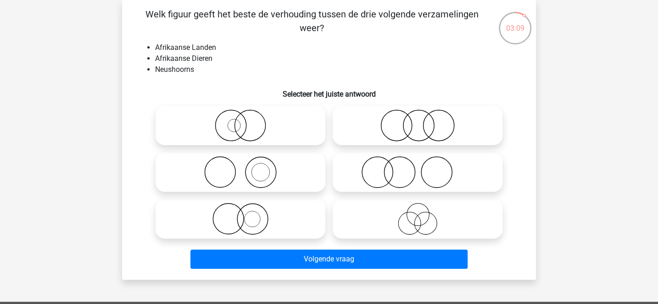
click at [300, 172] on icon at bounding box center [240, 172] width 162 height 32
click at [246, 168] on input "radio" at bounding box center [243, 165] width 6 height 6
radio input "true"
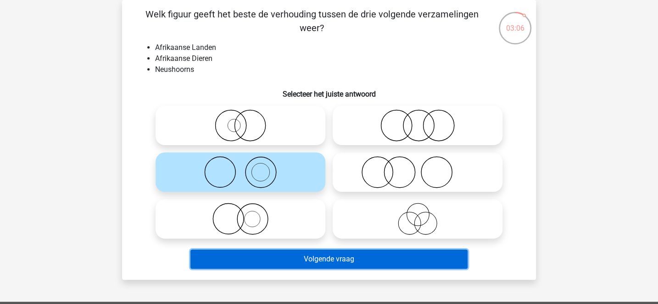
click at [351, 260] on button "Volgende vraag" at bounding box center [328, 259] width 277 height 19
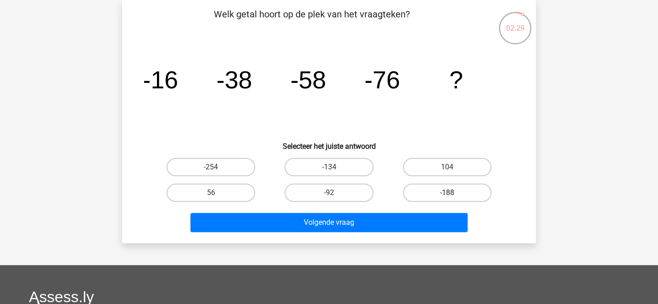
click at [426, 188] on label "-188" at bounding box center [447, 193] width 88 height 18
click at [447, 193] on input "-188" at bounding box center [450, 196] width 6 height 6
radio input "true"
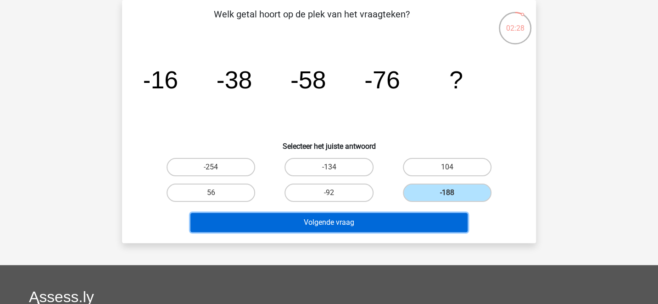
click at [416, 221] on button "Volgende vraag" at bounding box center [328, 222] width 277 height 19
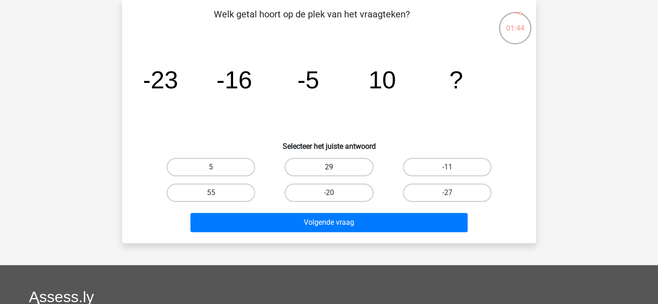
click at [358, 163] on label "29" at bounding box center [328, 167] width 88 height 18
click at [335, 167] on input "29" at bounding box center [332, 170] width 6 height 6
radio input "true"
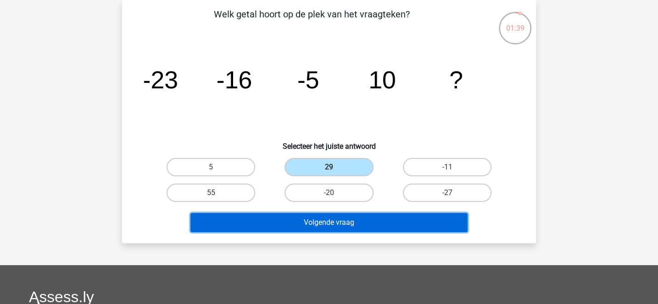
click at [378, 223] on button "Volgende vraag" at bounding box center [328, 222] width 277 height 19
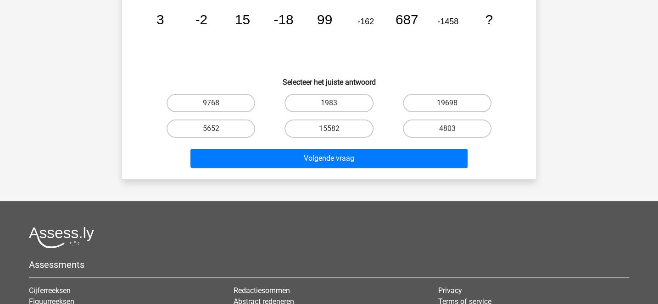
scroll to position [49, 0]
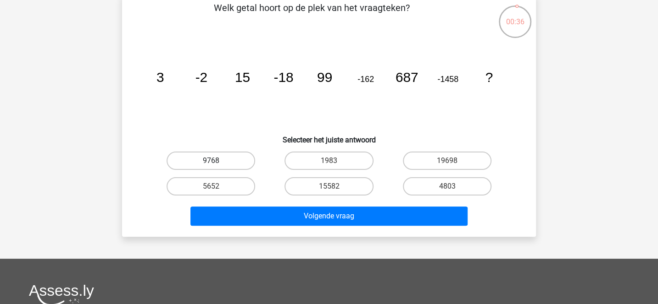
click at [242, 158] on label "9768" at bounding box center [210, 161] width 88 height 18
click at [217, 161] on input "9768" at bounding box center [214, 164] width 6 height 6
radio input "true"
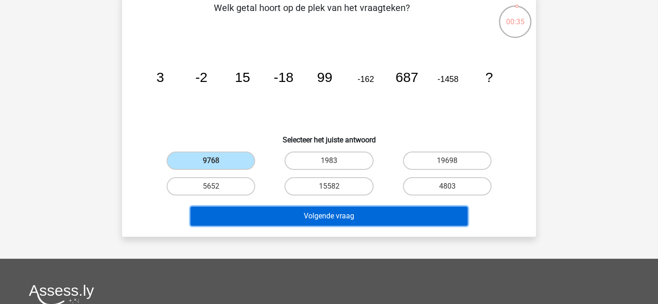
click at [312, 216] on button "Volgende vraag" at bounding box center [328, 216] width 277 height 19
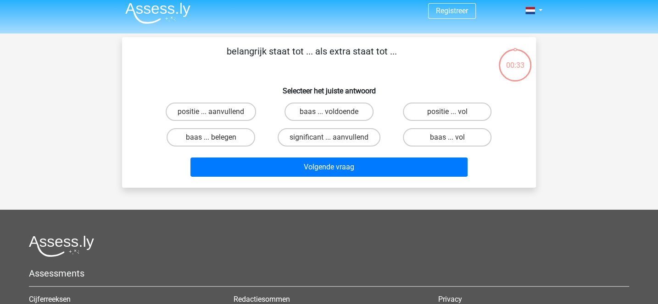
scroll to position [0, 0]
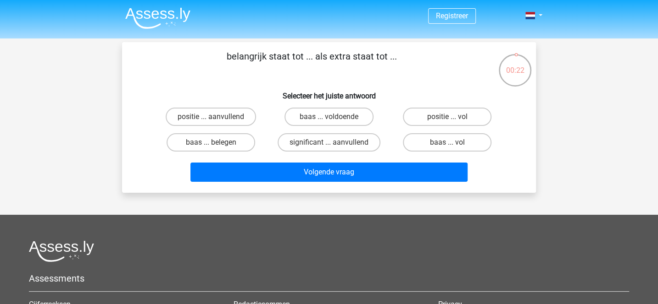
click at [332, 119] on input "baas ... voldoende" at bounding box center [332, 120] width 6 height 6
radio input "true"
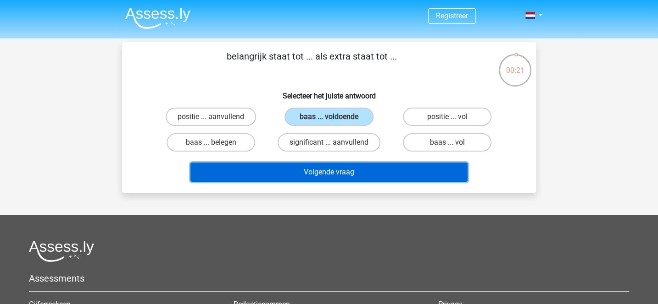
click at [364, 171] on button "Volgende vraag" at bounding box center [328, 172] width 277 height 19
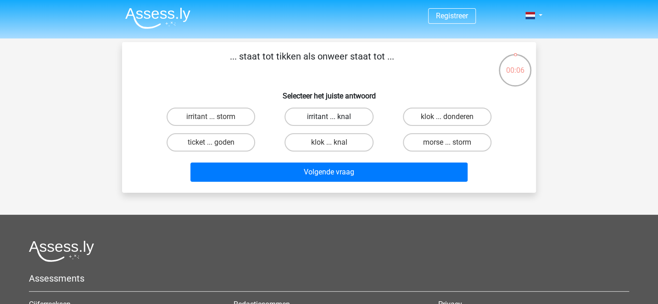
click at [303, 118] on label "irritant ... knal" at bounding box center [328, 117] width 88 height 18
click at [329, 118] on input "irritant ... knal" at bounding box center [332, 120] width 6 height 6
radio input "true"
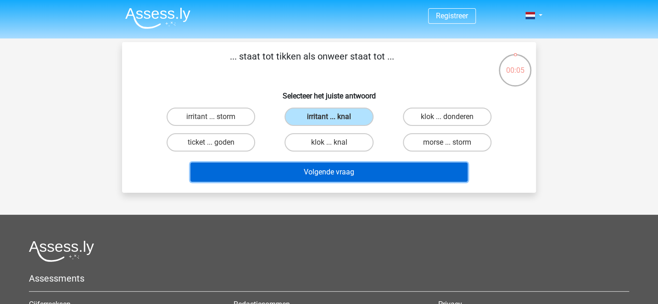
click at [337, 176] on button "Volgende vraag" at bounding box center [328, 172] width 277 height 19
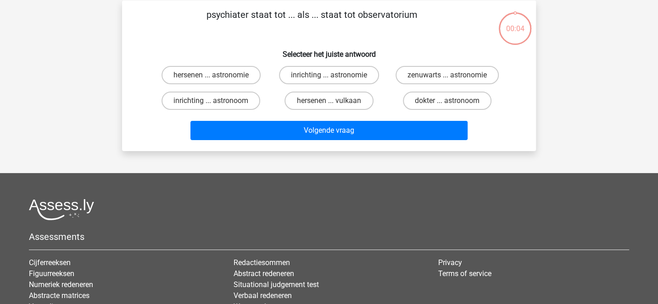
scroll to position [42, 0]
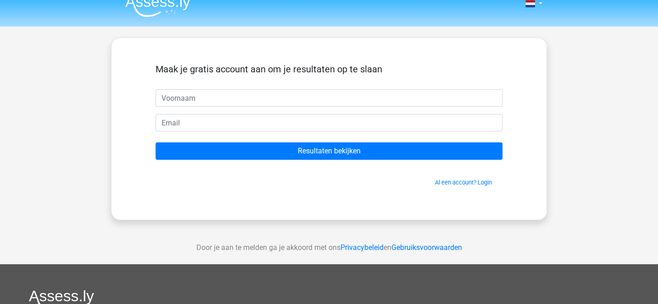
scroll to position [3, 0]
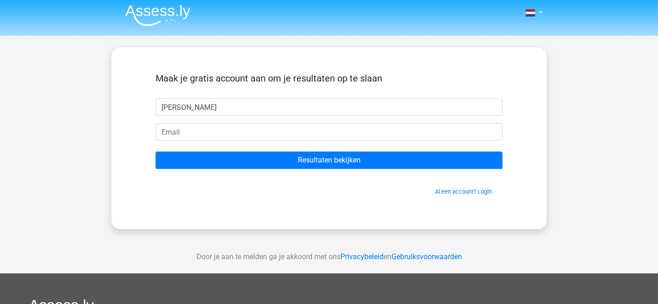
type input "[PERSON_NAME]"
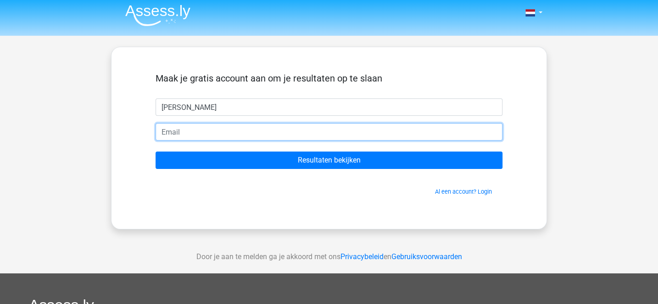
click at [297, 133] on input "email" at bounding box center [328, 131] width 347 height 17
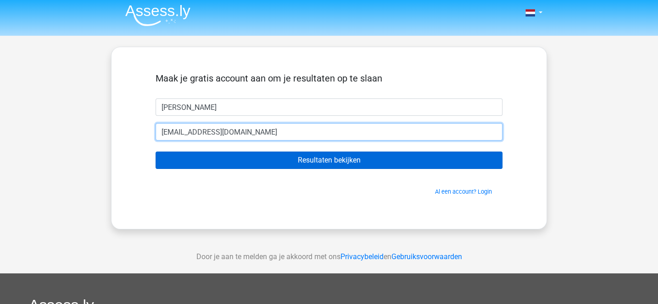
type input "[EMAIL_ADDRESS][DOMAIN_NAME]"
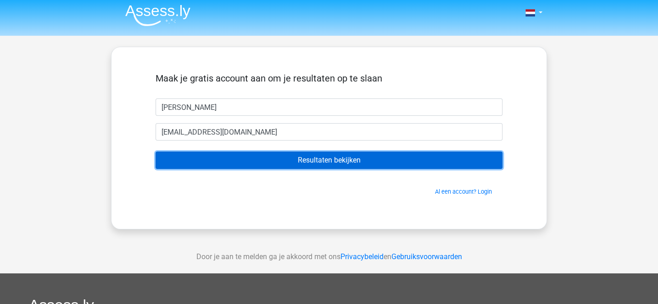
click at [330, 162] on input "Resultaten bekijken" at bounding box center [328, 160] width 347 height 17
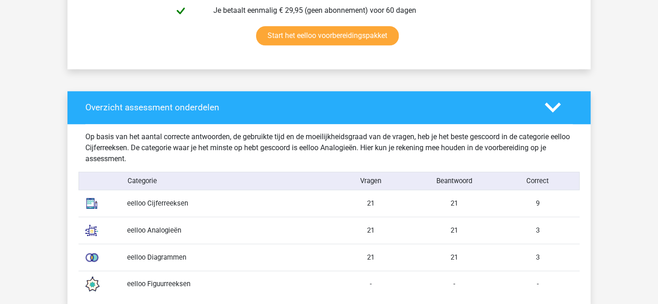
scroll to position [683, 0]
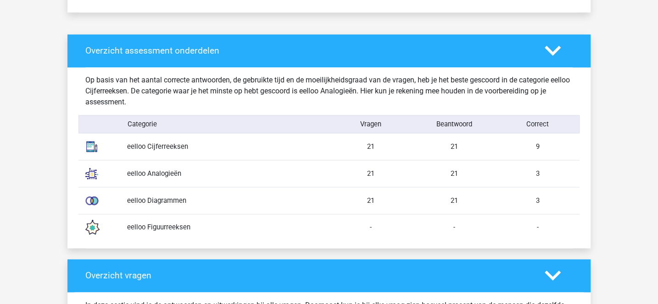
click at [183, 151] on div "eelloo Cijferreeksen 21 21 9" at bounding box center [328, 146] width 501 height 27
click at [186, 232] on div "eelloo Figuurreeksen - - -" at bounding box center [328, 227] width 501 height 27
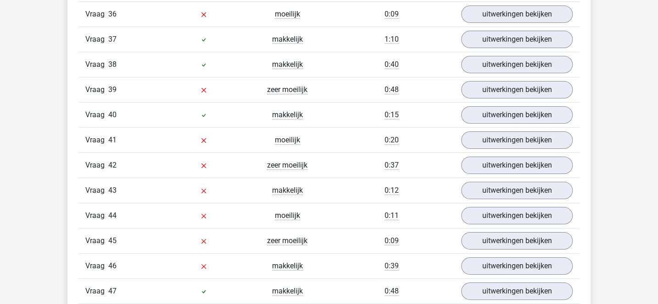
scroll to position [1927, 0]
click at [492, 231] on link "uitwerkingen bekijken" at bounding box center [517, 241] width 128 height 20
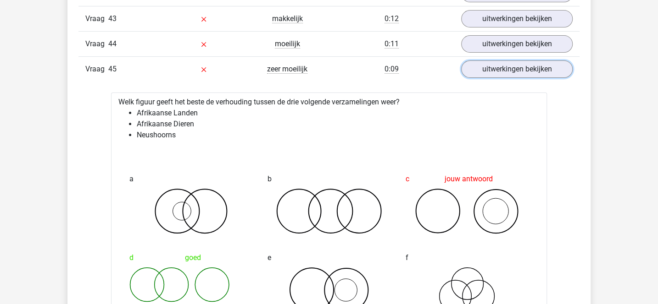
scroll to position [2098, 0]
click at [495, 60] on link "uitwerkingen bekijken" at bounding box center [517, 70] width 128 height 20
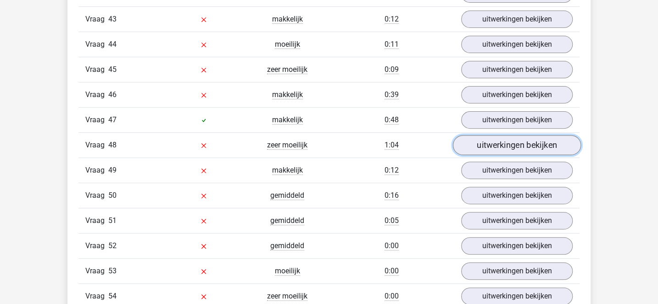
click at [504, 135] on link "uitwerkingen bekijken" at bounding box center [517, 145] width 128 height 20
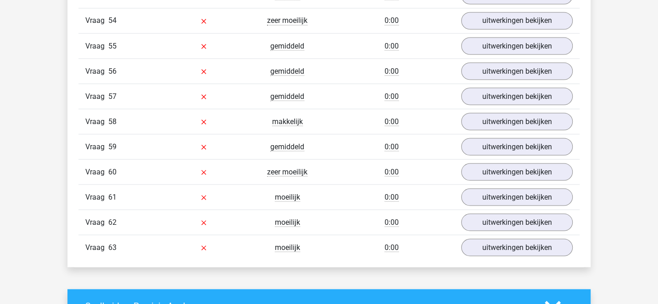
scroll to position [2939, 0]
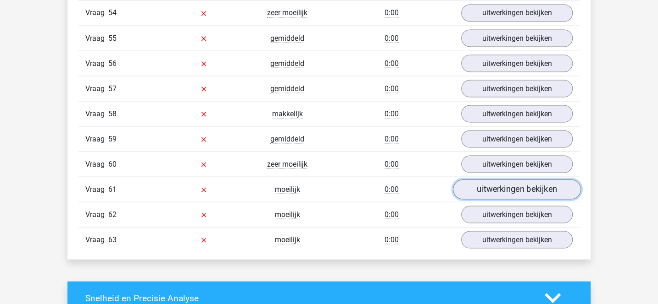
click at [493, 180] on link "uitwerkingen bekijken" at bounding box center [517, 190] width 128 height 20
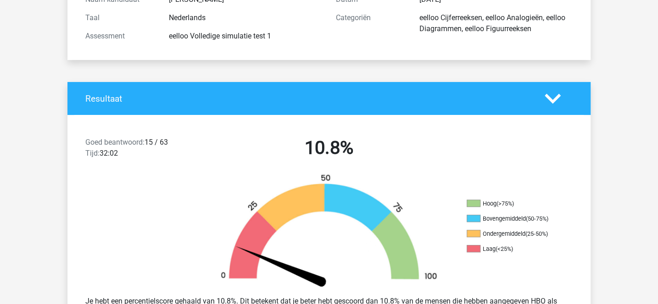
scroll to position [0, 0]
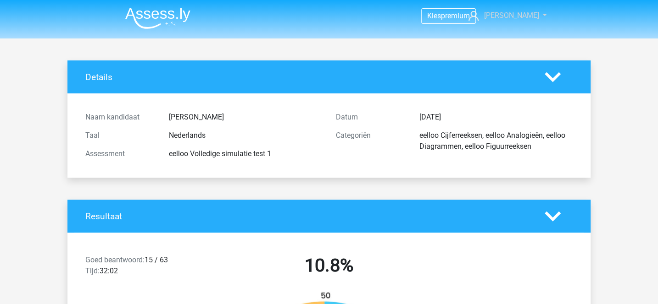
click at [531, 17] on link "Sara" at bounding box center [502, 15] width 75 height 11
